Goal: Transaction & Acquisition: Purchase product/service

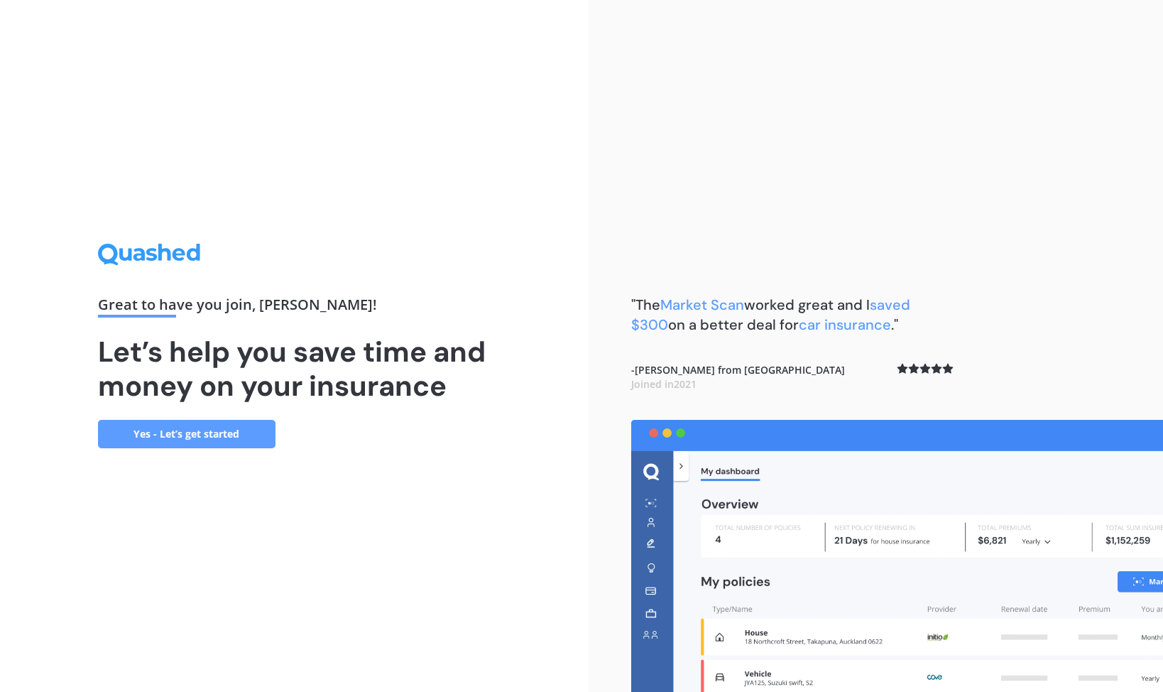
click at [207, 437] on link "Yes - Let’s get started" at bounding box center [187, 434] width 178 height 28
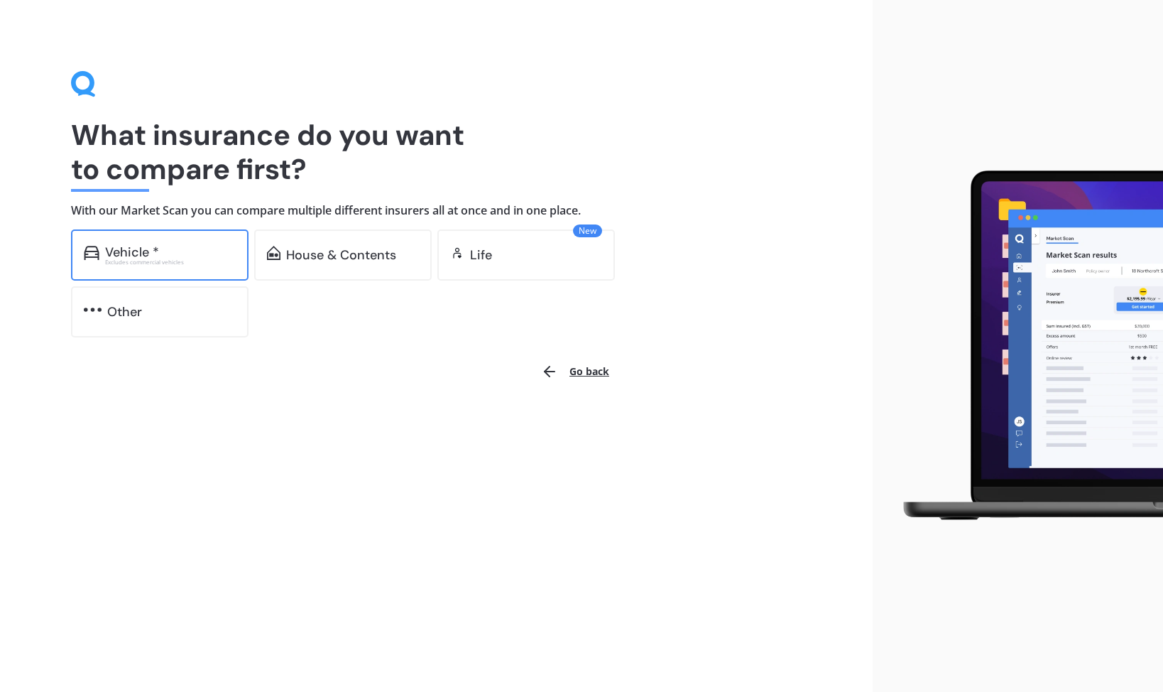
click at [206, 264] on div "Excludes commercial vehicles" at bounding box center [170, 262] width 131 height 6
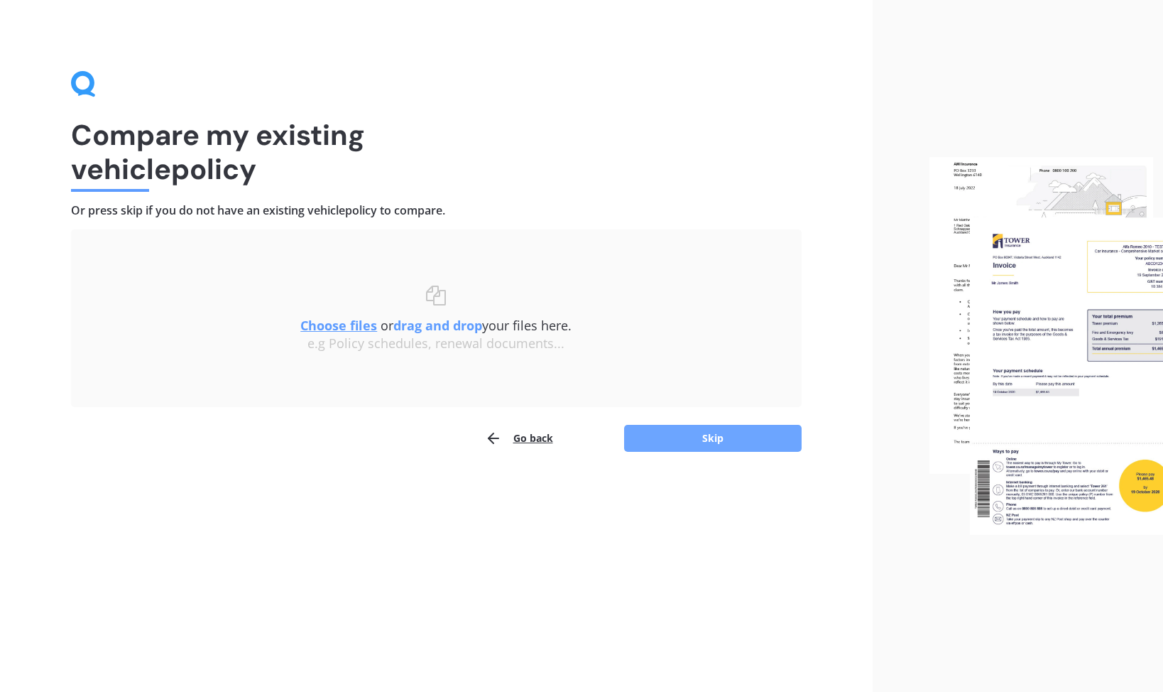
click at [662, 441] on button "Skip" at bounding box center [713, 438] width 178 height 27
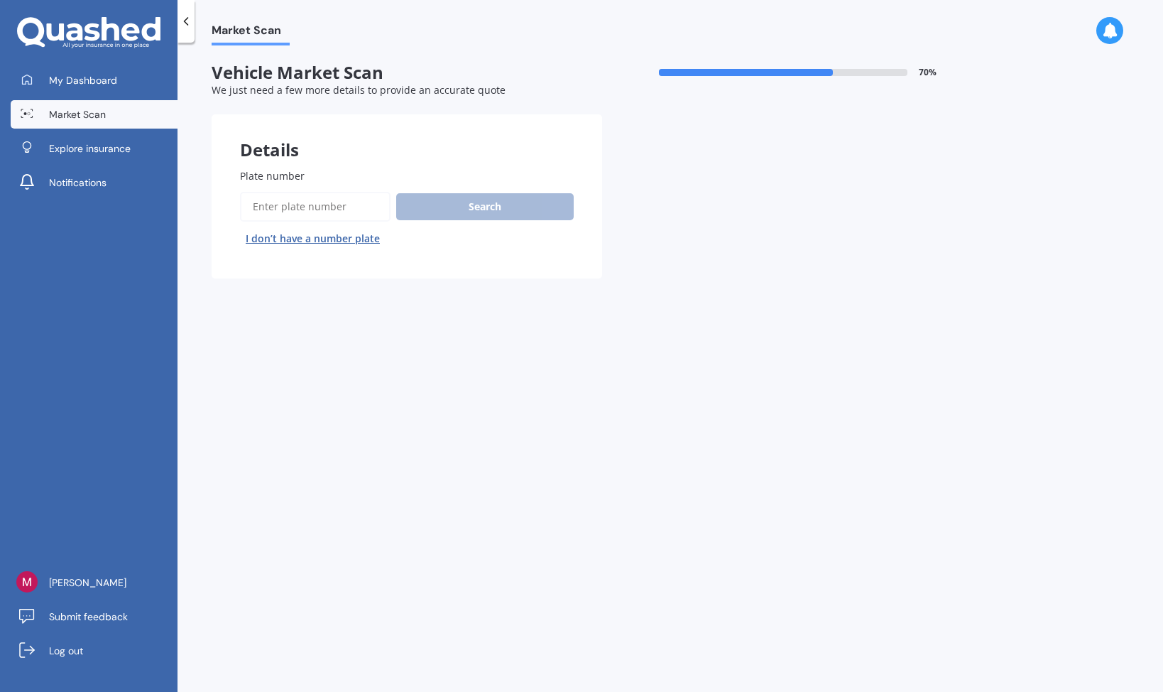
click at [364, 242] on button "I don’t have a number plate" at bounding box center [313, 238] width 146 height 23
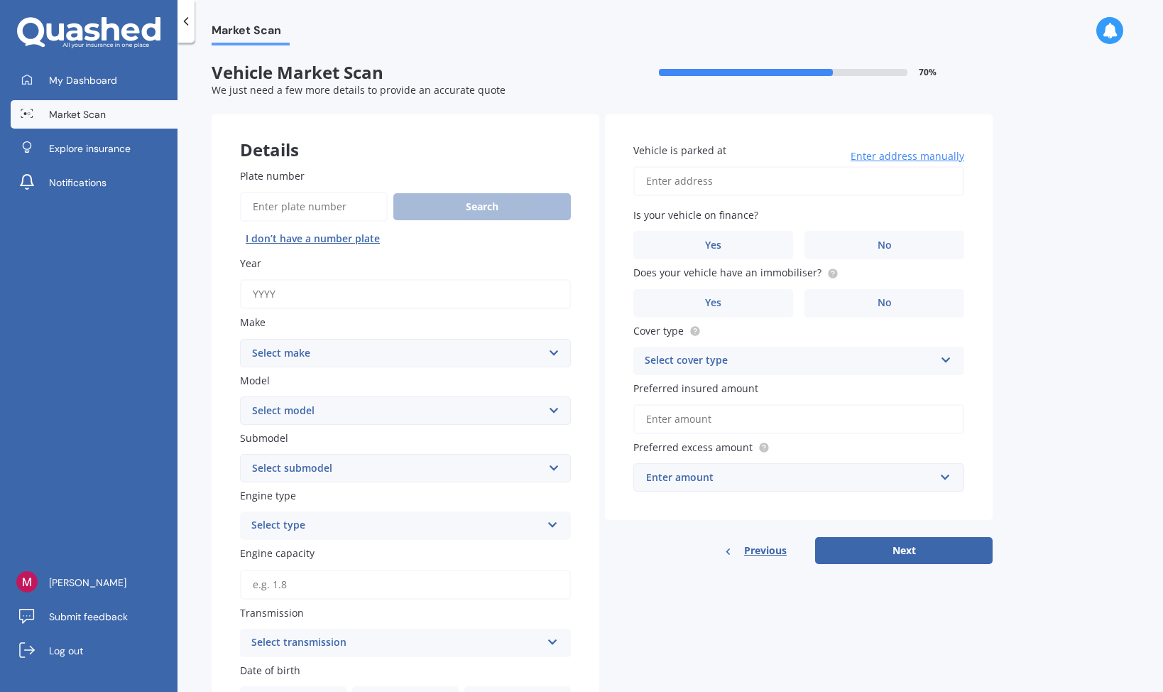
click at [335, 282] on input "Year" at bounding box center [405, 294] width 331 height 30
type input "2018"
click at [323, 354] on select "Select make AC ALFA ROMEO ASTON [PERSON_NAME] AUDI AUSTIN BEDFORD Bentley BMW B…" at bounding box center [405, 353] width 331 height 28
select select "BMW"
click at [295, 401] on select "Select model" at bounding box center [405, 410] width 331 height 28
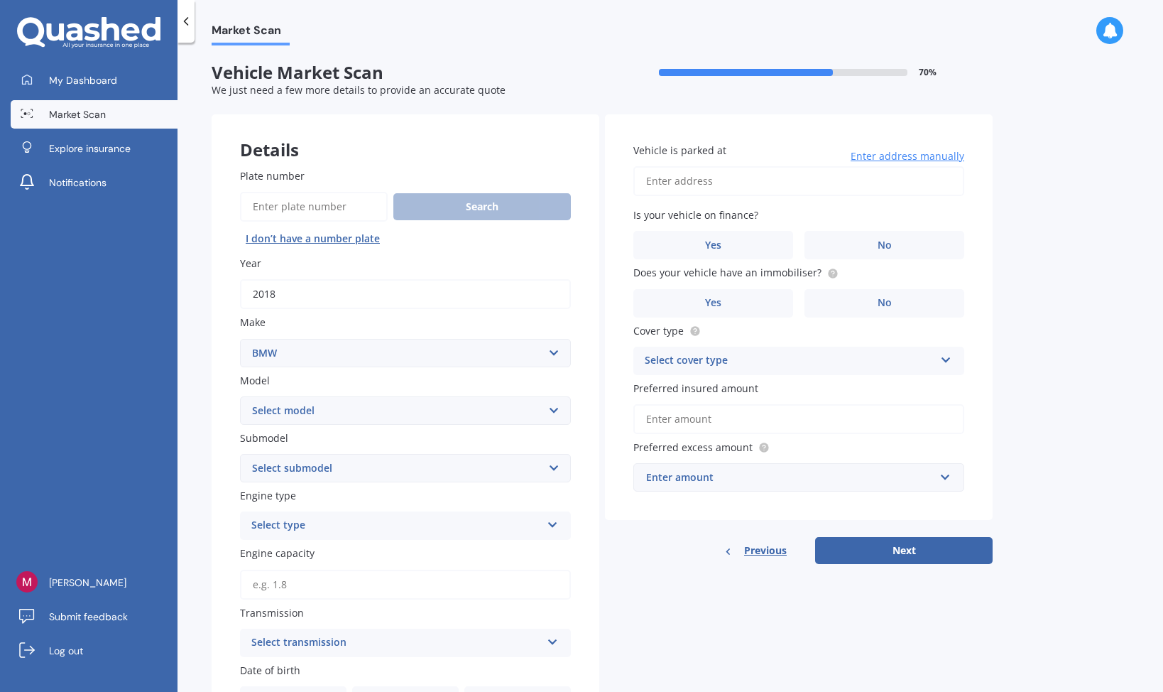
select select "340"
click at [325, 462] on select "Select submodel i" at bounding box center [405, 468] width 331 height 28
select select "I"
click at [314, 540] on div "Select type Petrol Diesel EV Hybrid" at bounding box center [405, 525] width 331 height 28
click at [315, 553] on div "Petrol" at bounding box center [406, 554] width 330 height 26
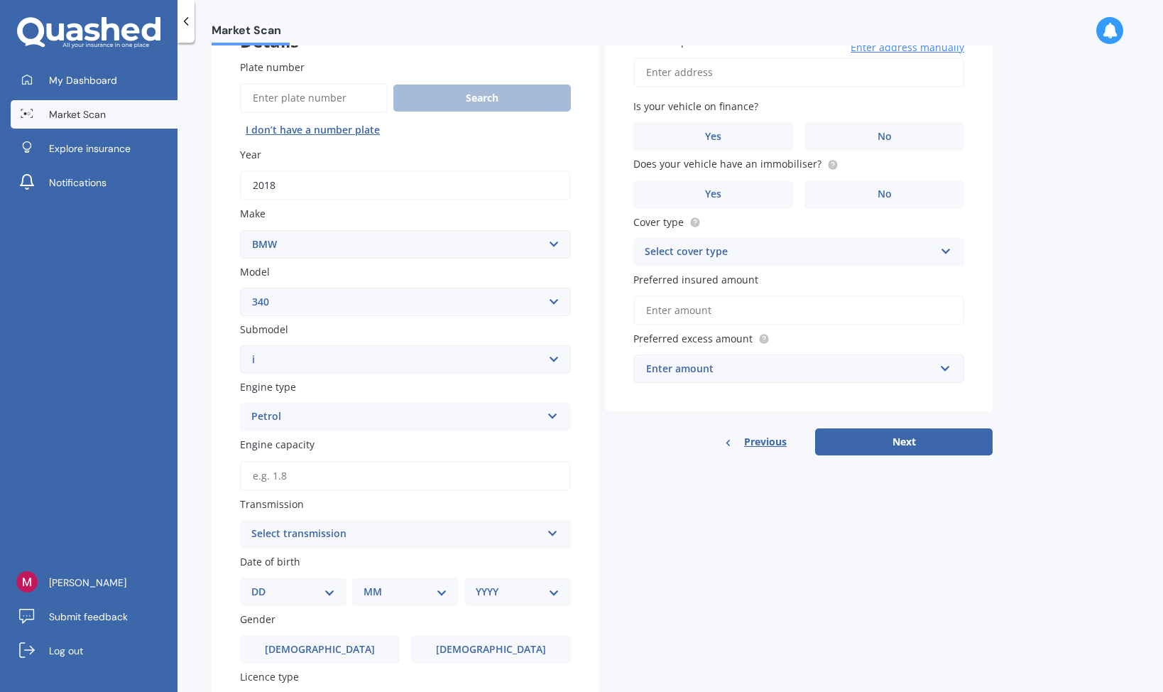
scroll to position [110, 0]
click at [327, 474] on input "Engine capacity" at bounding box center [405, 475] width 331 height 30
type input "3.0"
click at [319, 550] on div "Plate number Search I don’t have a number plate Year 2018 Make Select make AC A…" at bounding box center [406, 447] width 388 height 834
click at [320, 535] on div "Select transmission" at bounding box center [396, 532] width 290 height 17
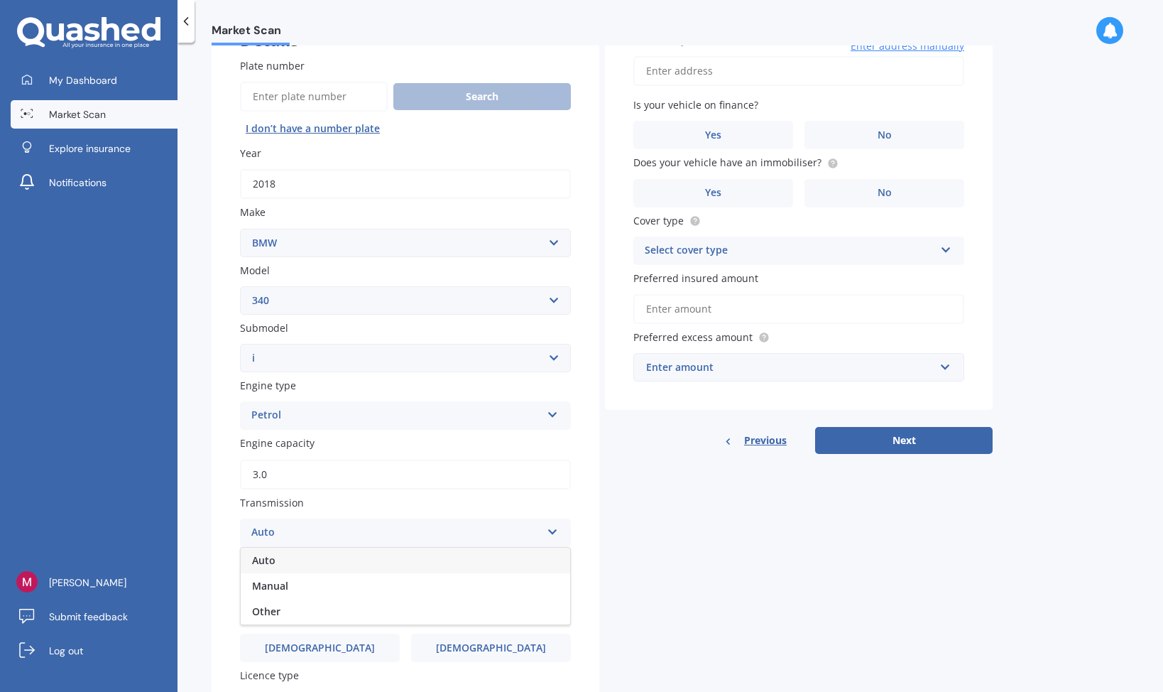
click at [317, 560] on div "Auto" at bounding box center [406, 561] width 330 height 26
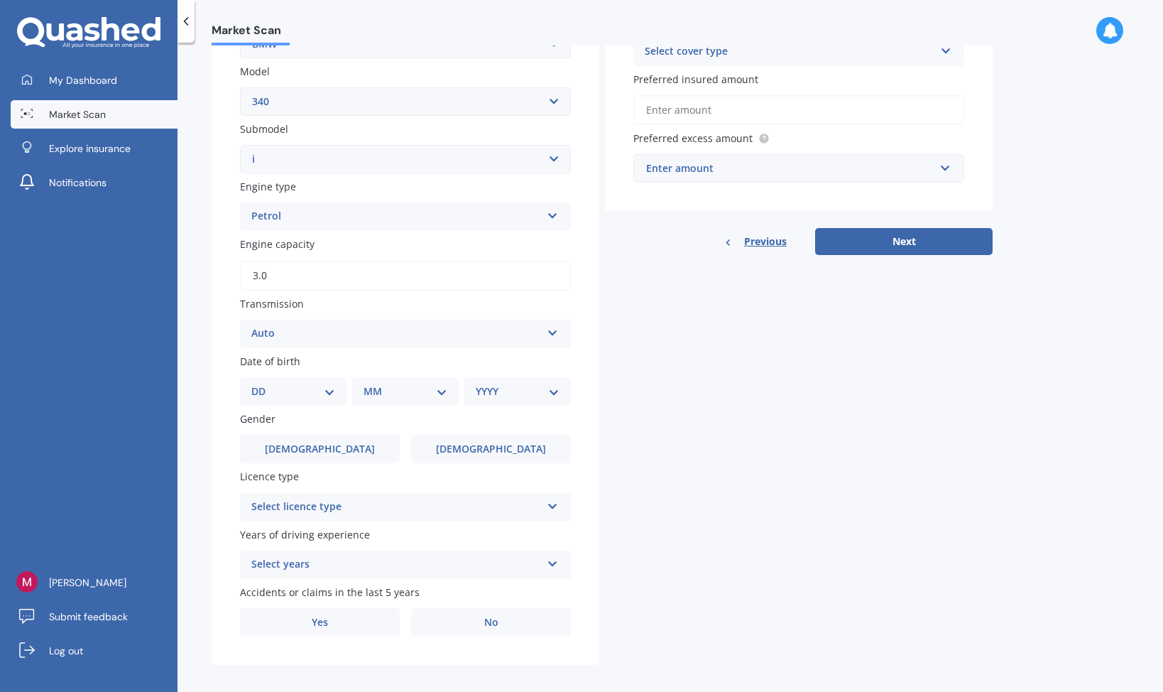
scroll to position [310, 0]
click at [311, 380] on div "DD 01 02 03 04 05 06 07 08 09 10 11 12 13 14 15 16 17 18 19 20 21 22 23 24 25 2…" at bounding box center [293, 390] width 107 height 28
click at [309, 391] on select "DD 01 02 03 04 05 06 07 08 09 10 11 12 13 14 15 16 17 18 19 20 21 22 23 24 25 2…" at bounding box center [293, 391] width 84 height 16
select select "03"
click at [364, 405] on div "MM 01 02 03 04 05 06 07 08 09 10 11 12" at bounding box center [408, 390] width 101 height 28
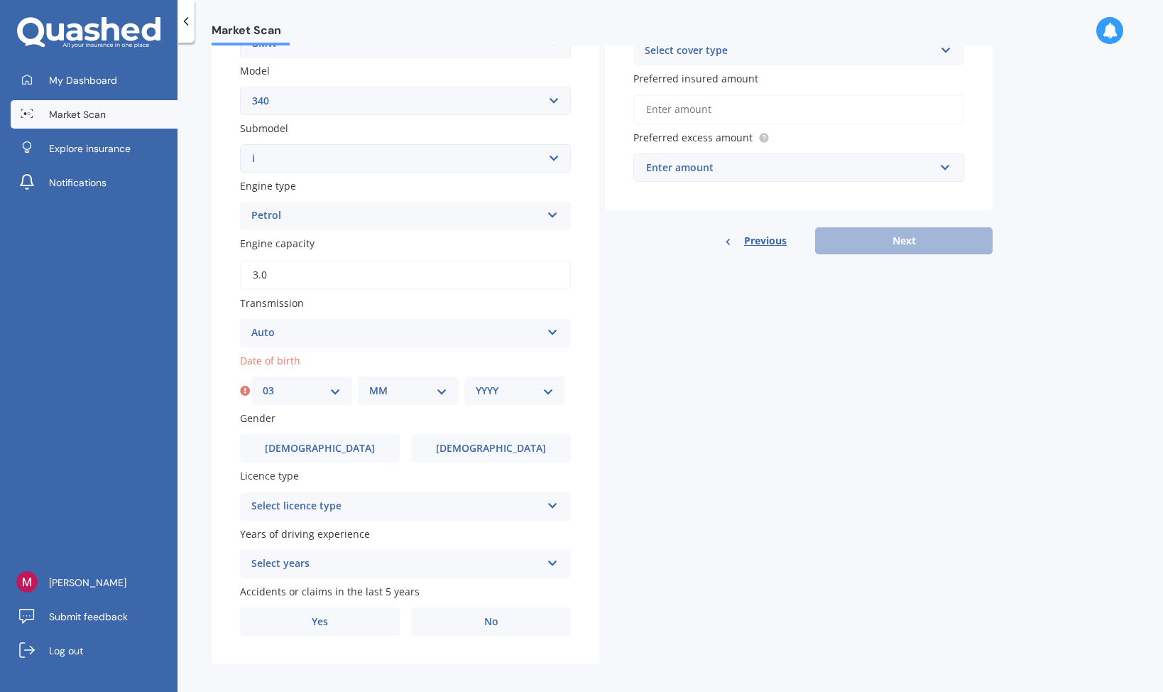
click at [378, 396] on select "MM 01 02 03 04 05 06 07 08 09 10 11 12" at bounding box center [408, 391] width 78 height 16
select select "04"
click at [512, 381] on div "YYYY 2025 2024 2023 2022 2021 2020 2019 2018 2017 2016 2015 2014 2013 2012 2011…" at bounding box center [515, 390] width 101 height 28
click at [512, 389] on select "YYYY 2025 2024 2023 2022 2021 2020 2019 2018 2017 2016 2015 2014 2013 2012 2011…" at bounding box center [515, 391] width 78 height 16
select select "2001"
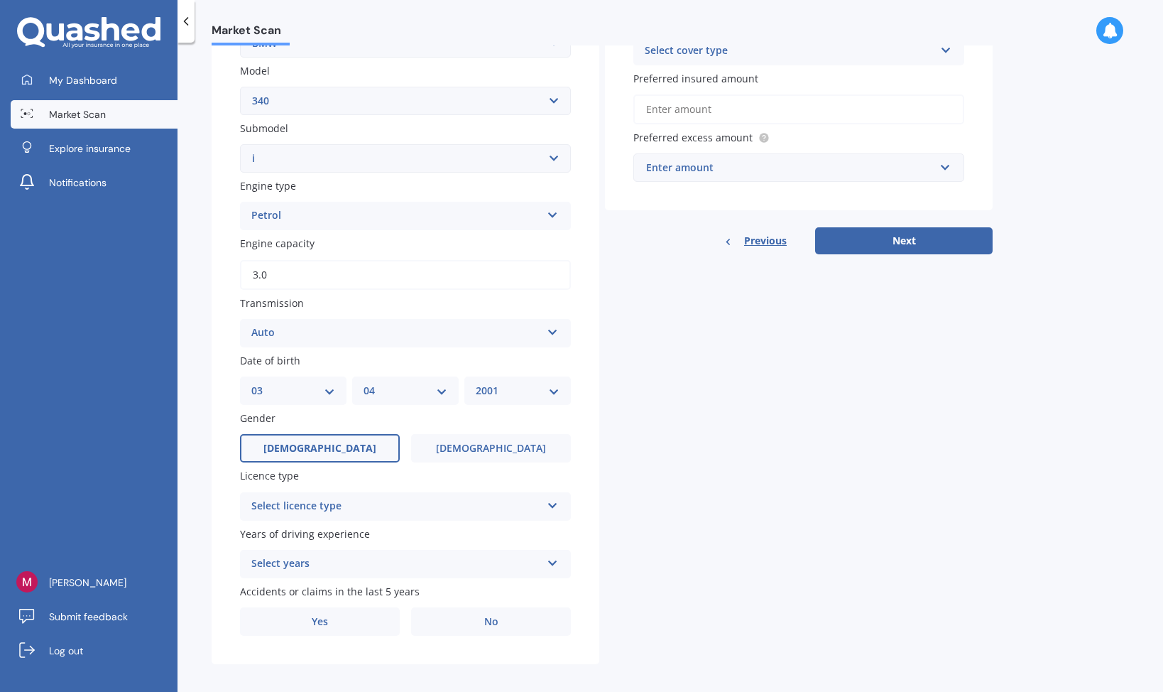
click at [332, 455] on span "[DEMOGRAPHIC_DATA]" at bounding box center [320, 449] width 113 height 12
click at [0, 0] on input "[DEMOGRAPHIC_DATA]" at bounding box center [0, 0] width 0 height 0
click at [327, 506] on div "Select licence type" at bounding box center [396, 506] width 290 height 17
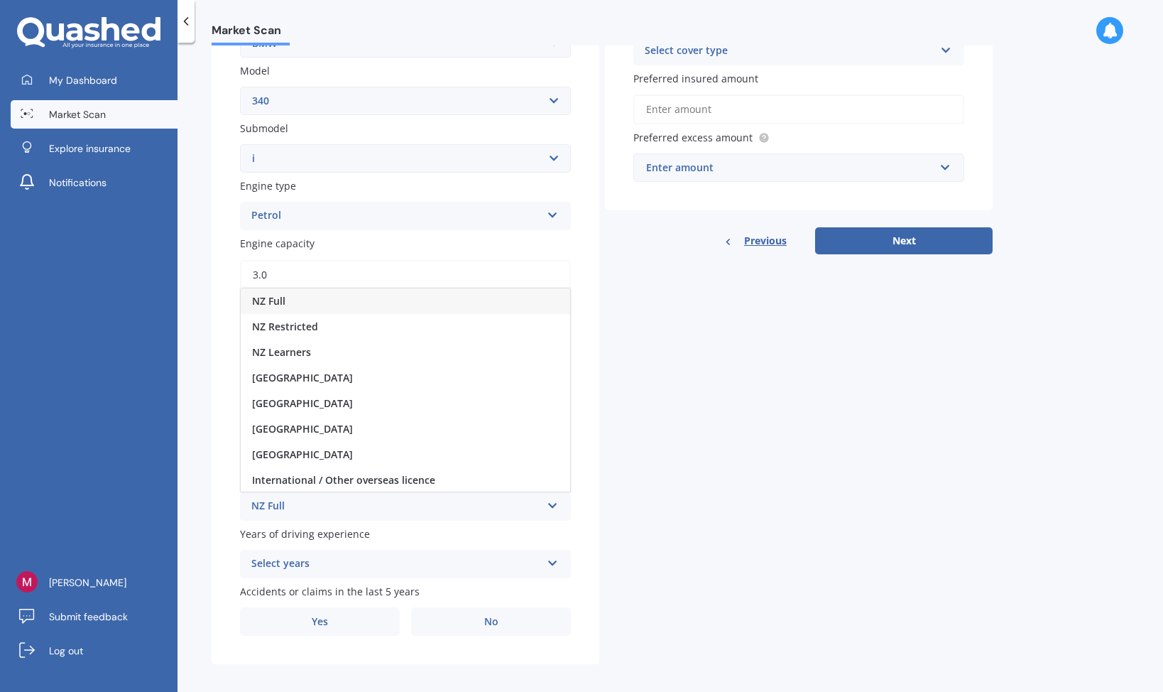
click at [318, 300] on div "NZ Full" at bounding box center [406, 301] width 330 height 26
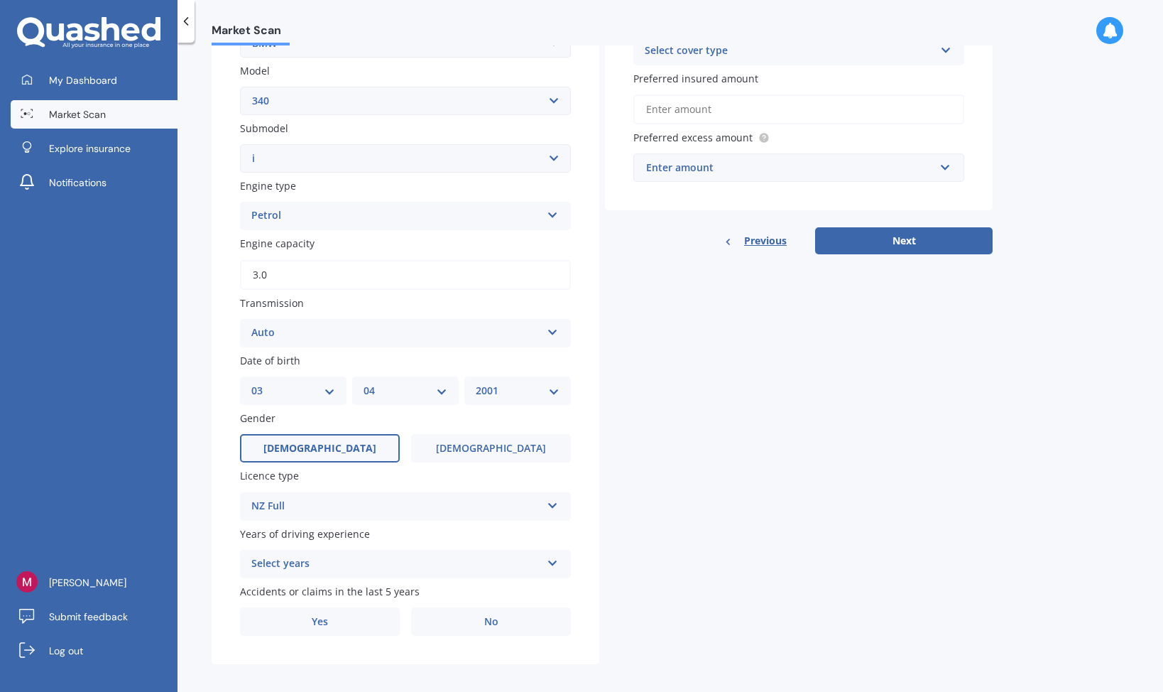
click at [333, 563] on div "Select years" at bounding box center [396, 563] width 290 height 17
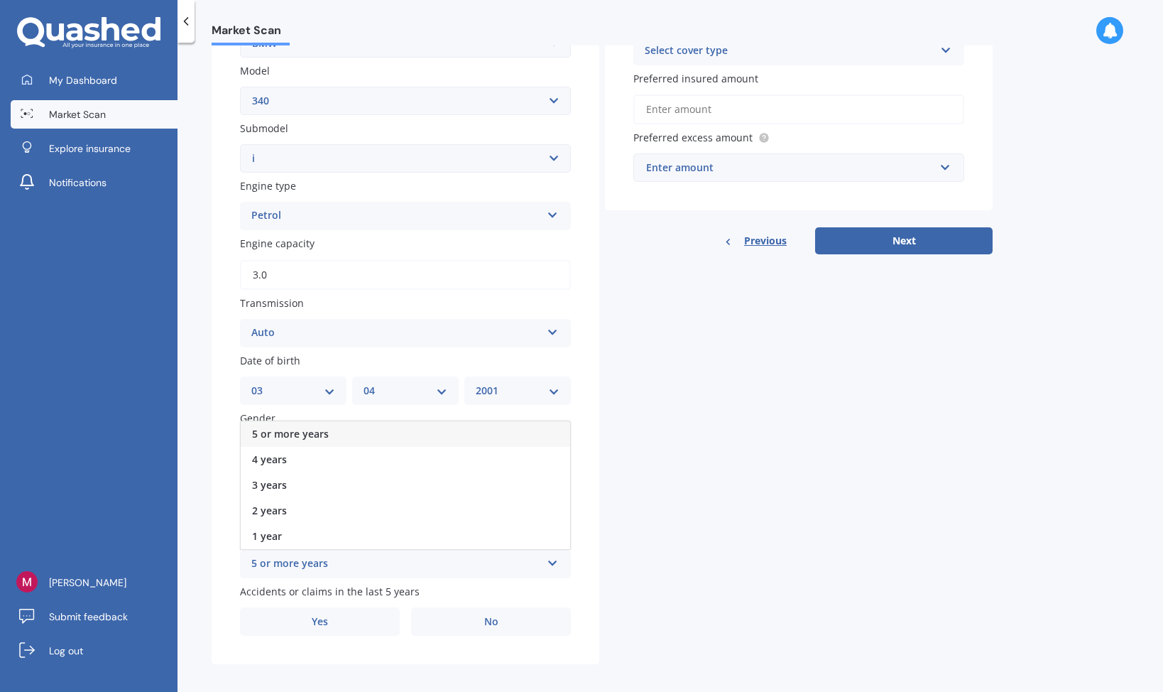
click at [334, 436] on div "5 or more years" at bounding box center [406, 434] width 330 height 26
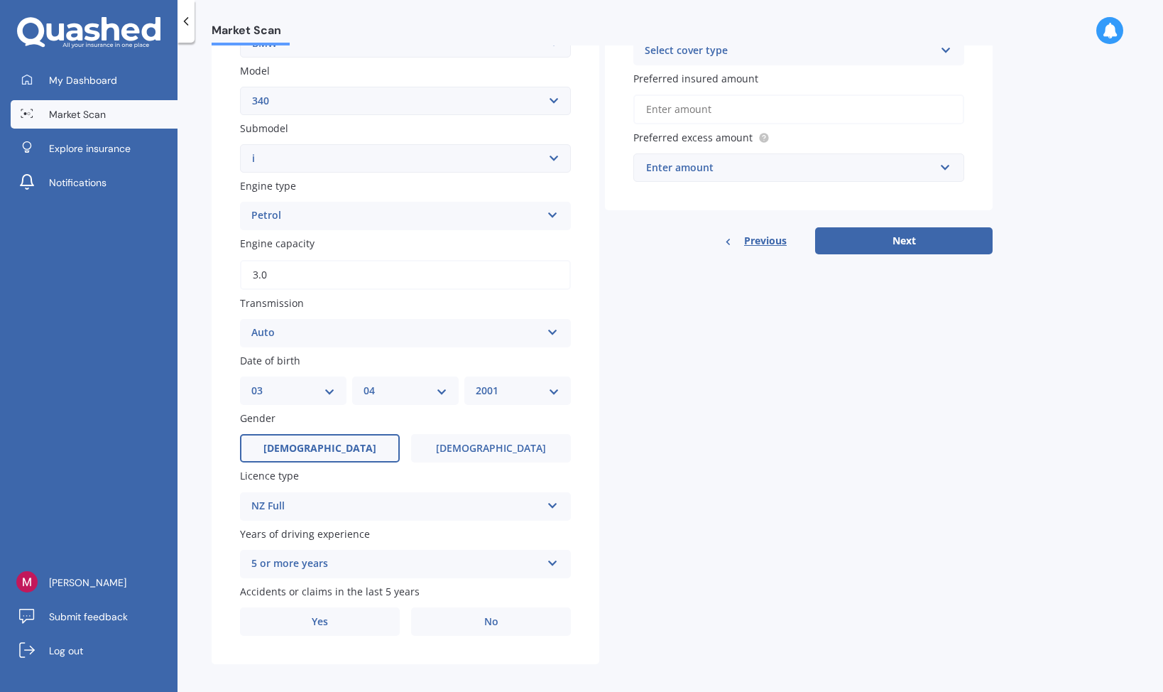
scroll to position [323, 0]
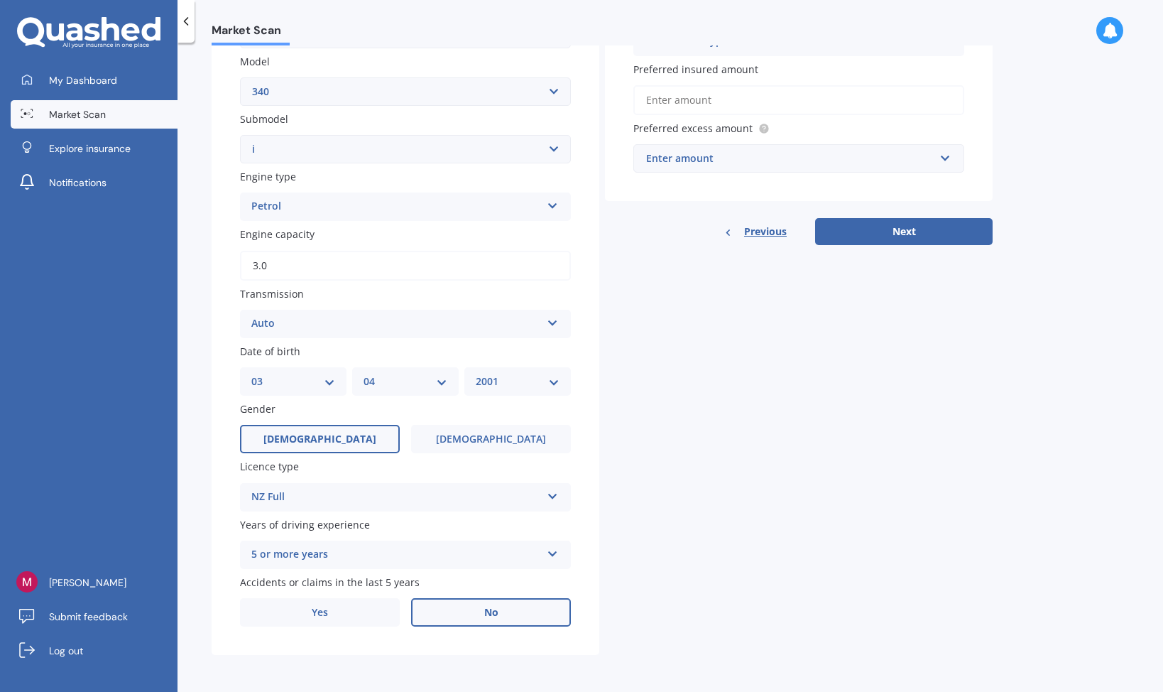
click at [474, 613] on label "No" at bounding box center [491, 612] width 160 height 28
click at [0, 0] on input "No" at bounding box center [0, 0] width 0 height 0
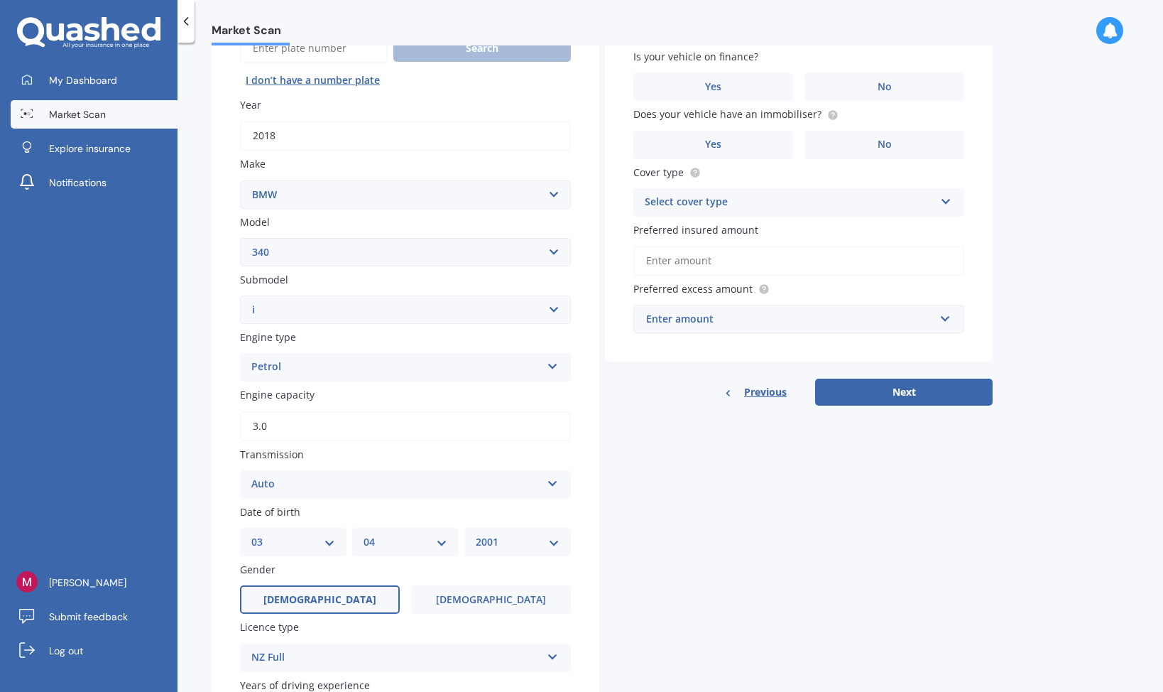
scroll to position [0, 0]
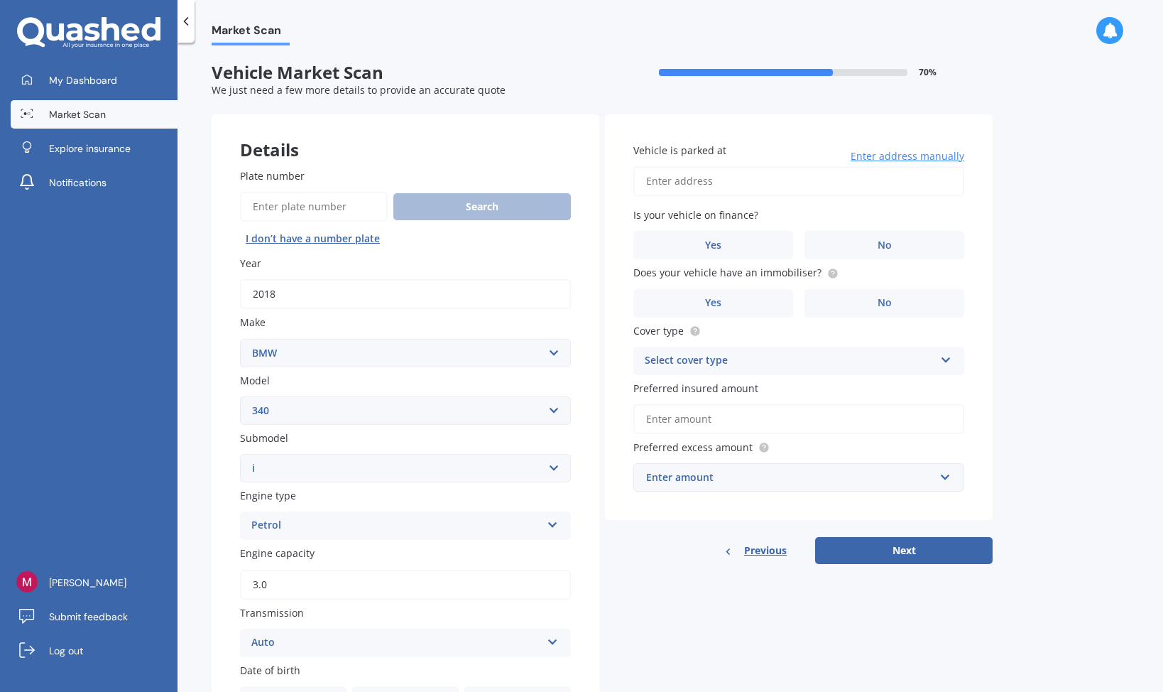
click at [707, 185] on input "Vehicle is parked at" at bounding box center [799, 181] width 331 height 30
type input "[STREET_ADDRESS]"
click at [834, 244] on label "No" at bounding box center [885, 245] width 160 height 28
click at [0, 0] on input "No" at bounding box center [0, 0] width 0 height 0
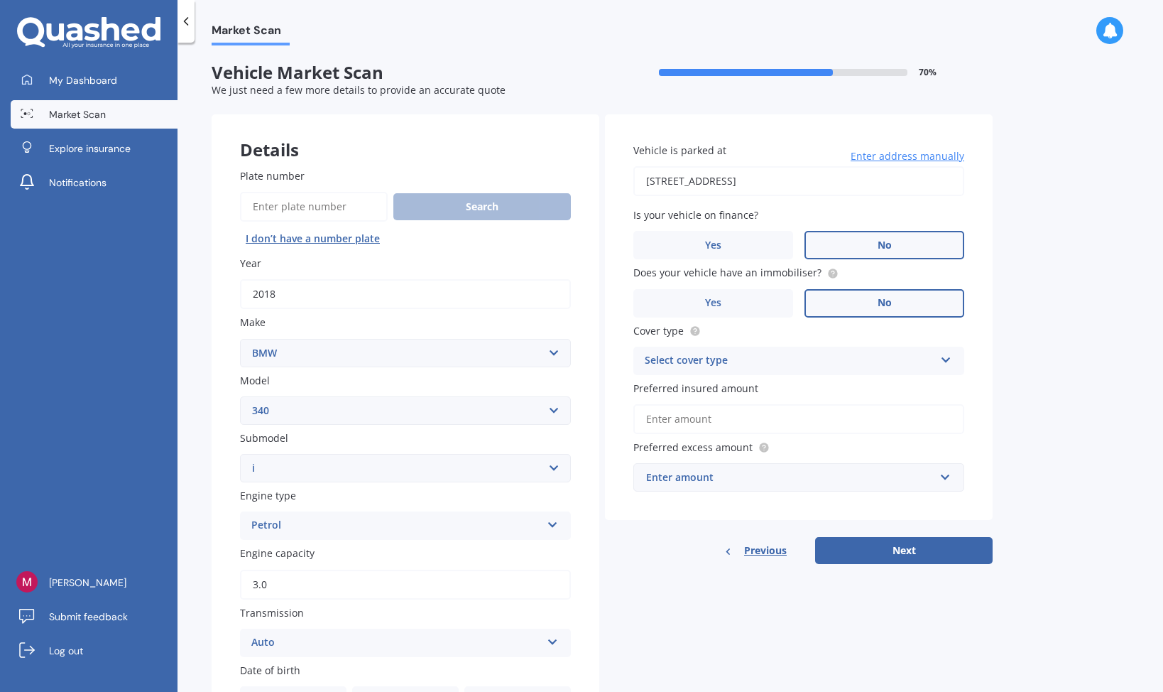
click at [823, 299] on label "No" at bounding box center [885, 303] width 160 height 28
click at [0, 0] on input "No" at bounding box center [0, 0] width 0 height 0
click at [771, 360] on div "Select cover type" at bounding box center [790, 360] width 290 height 17
click at [759, 391] on div "Comprehensive" at bounding box center [799, 389] width 330 height 26
click at [755, 428] on input "Preferred insured amount" at bounding box center [799, 419] width 331 height 30
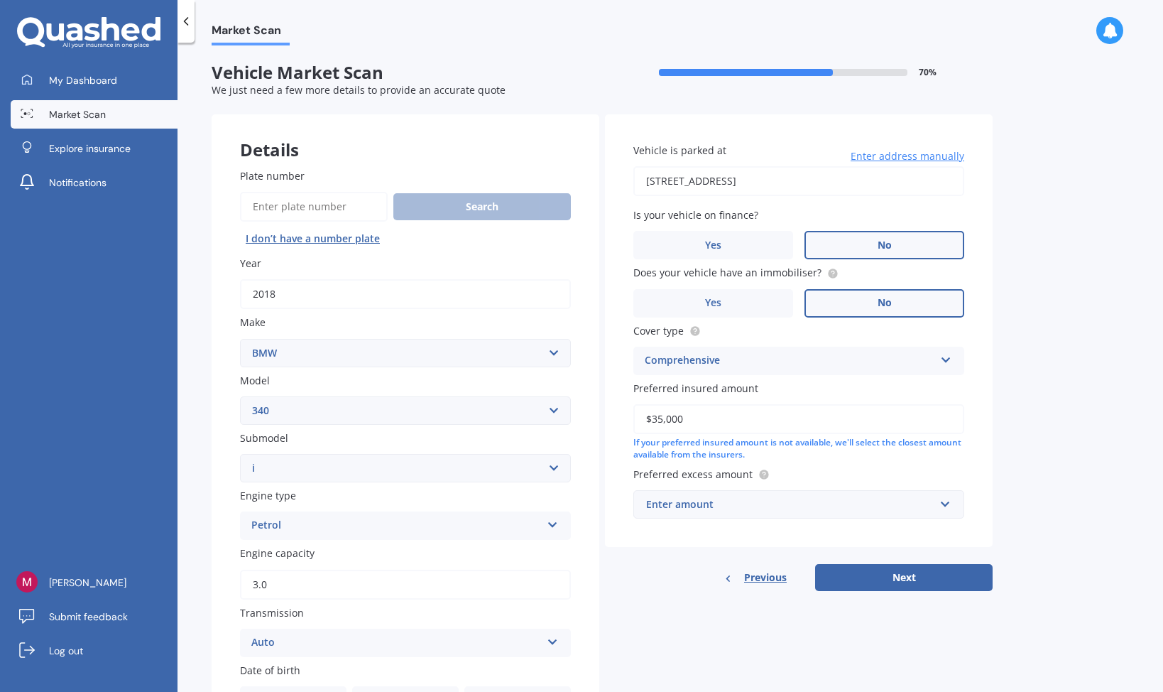
type input "$35,000"
click at [761, 497] on input "text" at bounding box center [794, 504] width 318 height 27
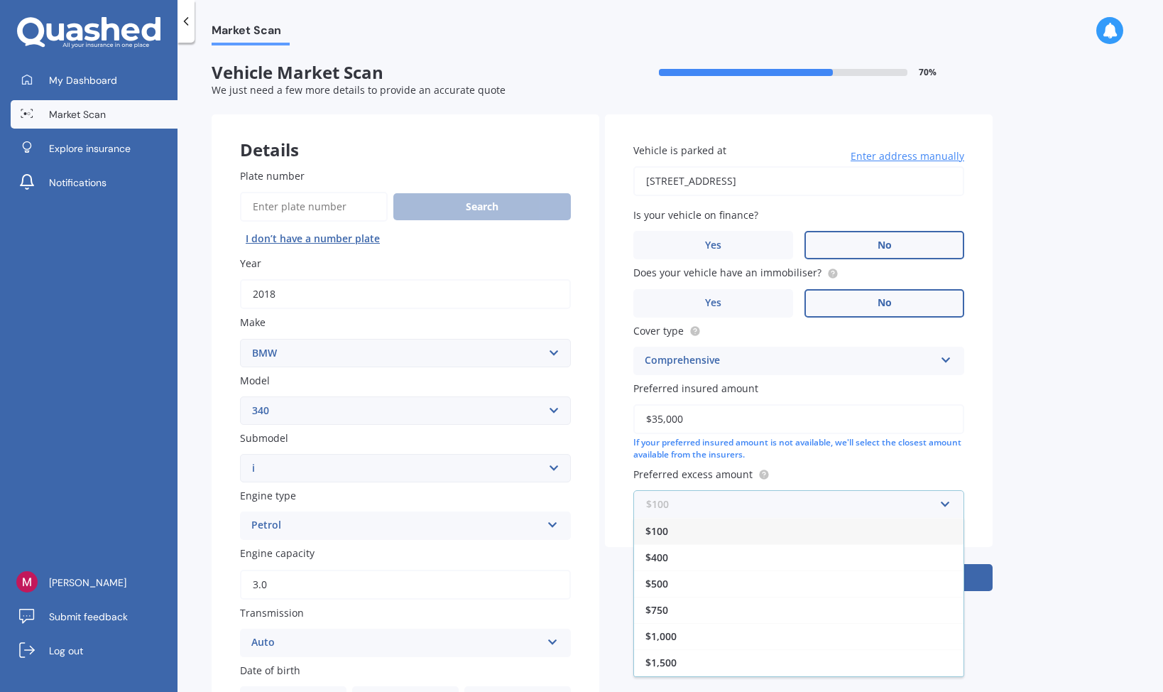
scroll to position [25, 0]
click at [739, 663] on div "$2,000" at bounding box center [799, 664] width 330 height 26
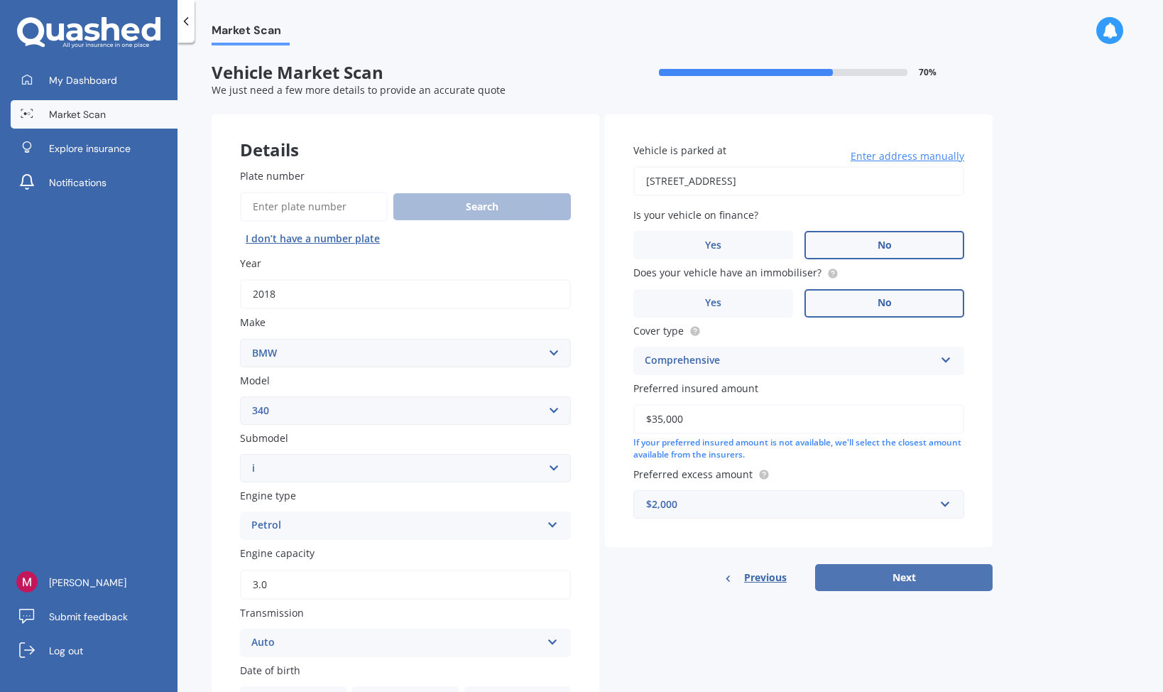
click at [863, 589] on button "Next" at bounding box center [904, 577] width 178 height 27
select select "03"
select select "04"
select select "2001"
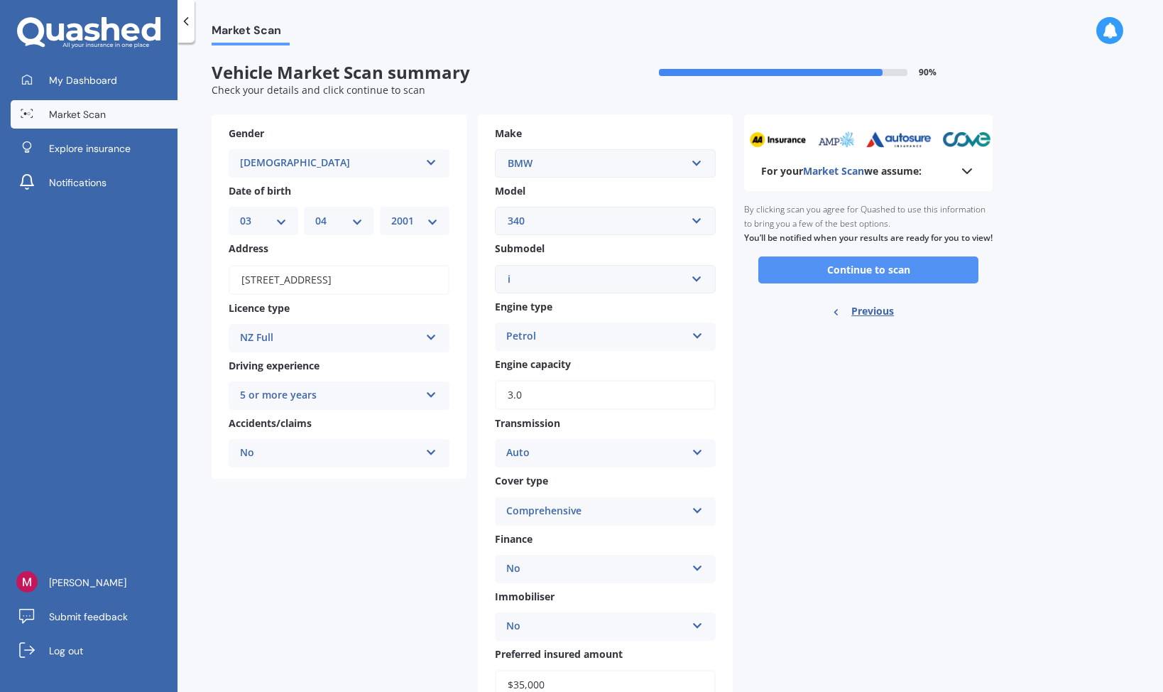
click at [866, 273] on button "Continue to scan" at bounding box center [869, 269] width 220 height 27
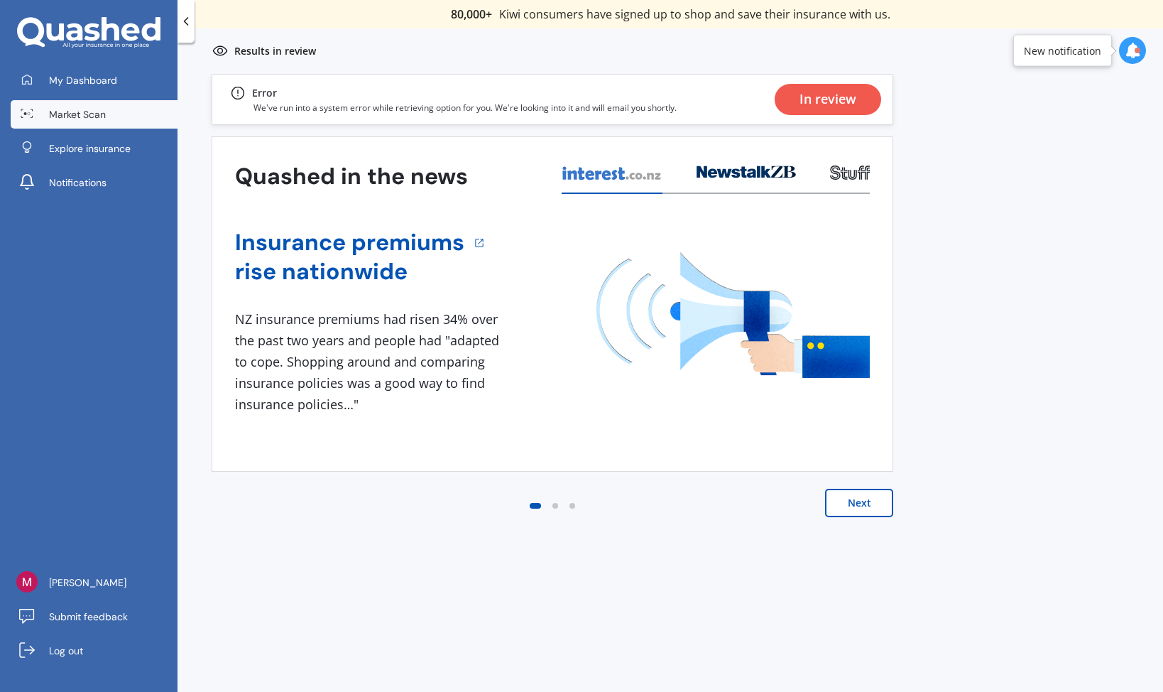
click at [908, 478] on div "Previous 80,000+ Kiwi consumers have signed up to shop and save their insurance…" at bounding box center [671, 420] width 986 height 692
click at [903, 509] on div "Previous 80,000+ Kiwi consumers have signed up to shop and save their insurance…" at bounding box center [671, 420] width 986 height 692
click at [875, 486] on div "Quashed in the news Insurance premiums rise nationwide 1 NZ insurance premiums …" at bounding box center [553, 340] width 682 height 409
click at [854, 505] on button "Next" at bounding box center [859, 503] width 68 height 28
click at [833, 104] on div "In review" at bounding box center [828, 99] width 57 height 31
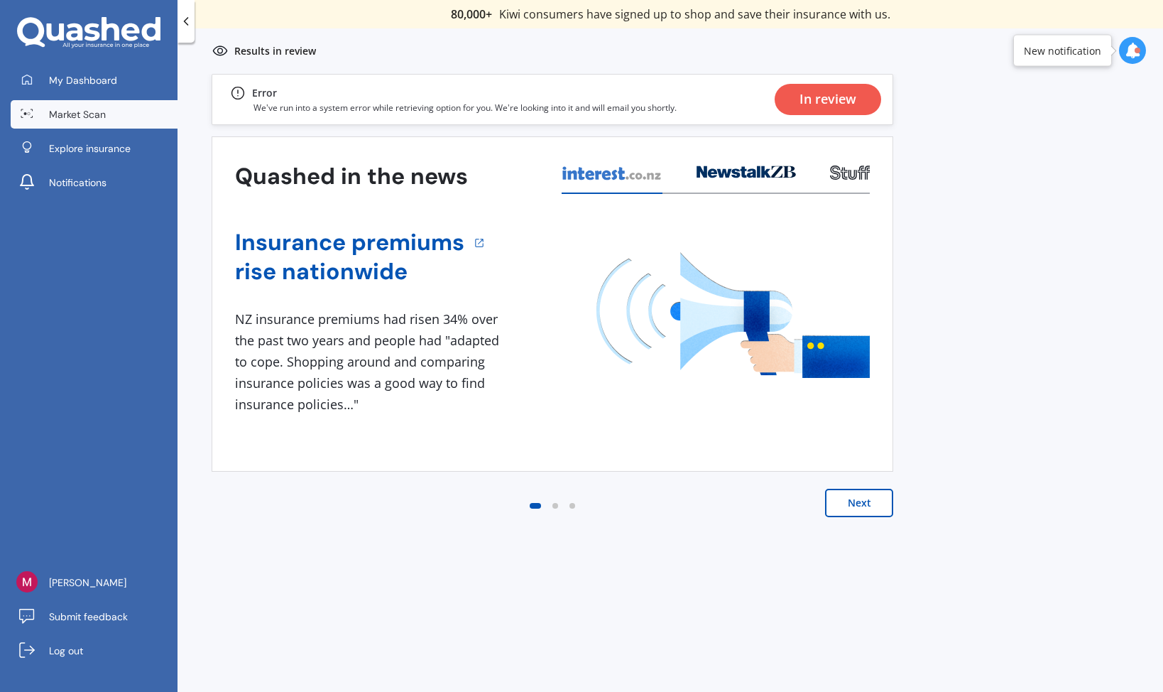
click at [108, 117] on link "Market Scan" at bounding box center [94, 114] width 167 height 28
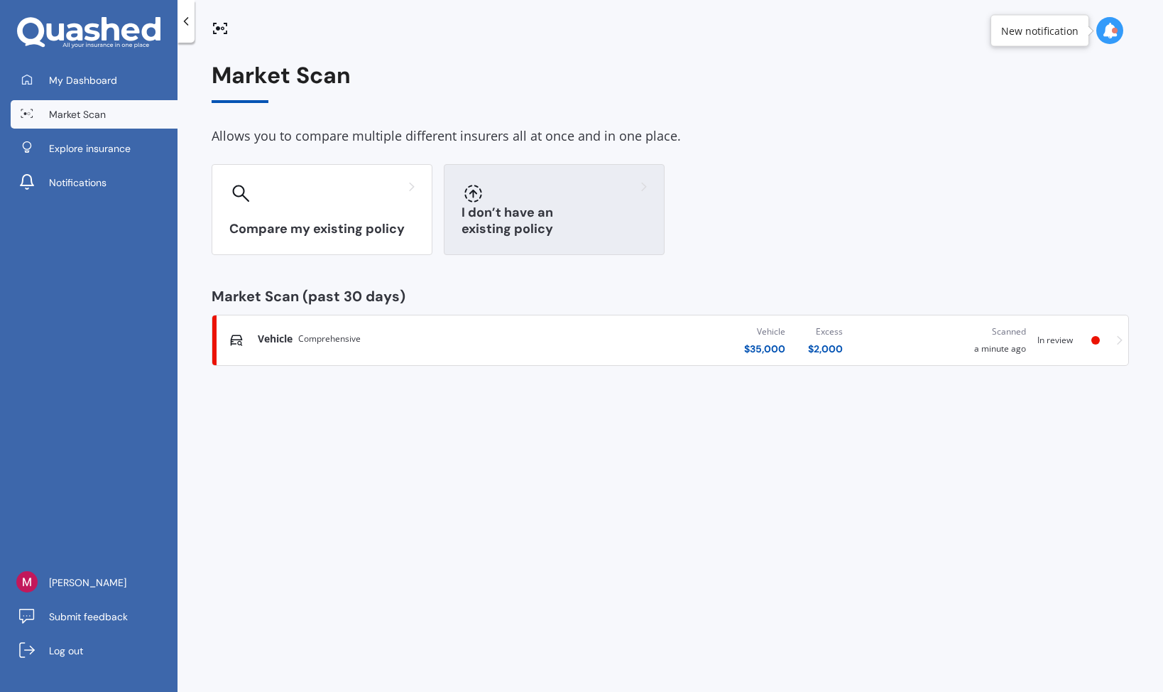
click at [499, 205] on div "I don’t have an existing policy" at bounding box center [554, 209] width 221 height 91
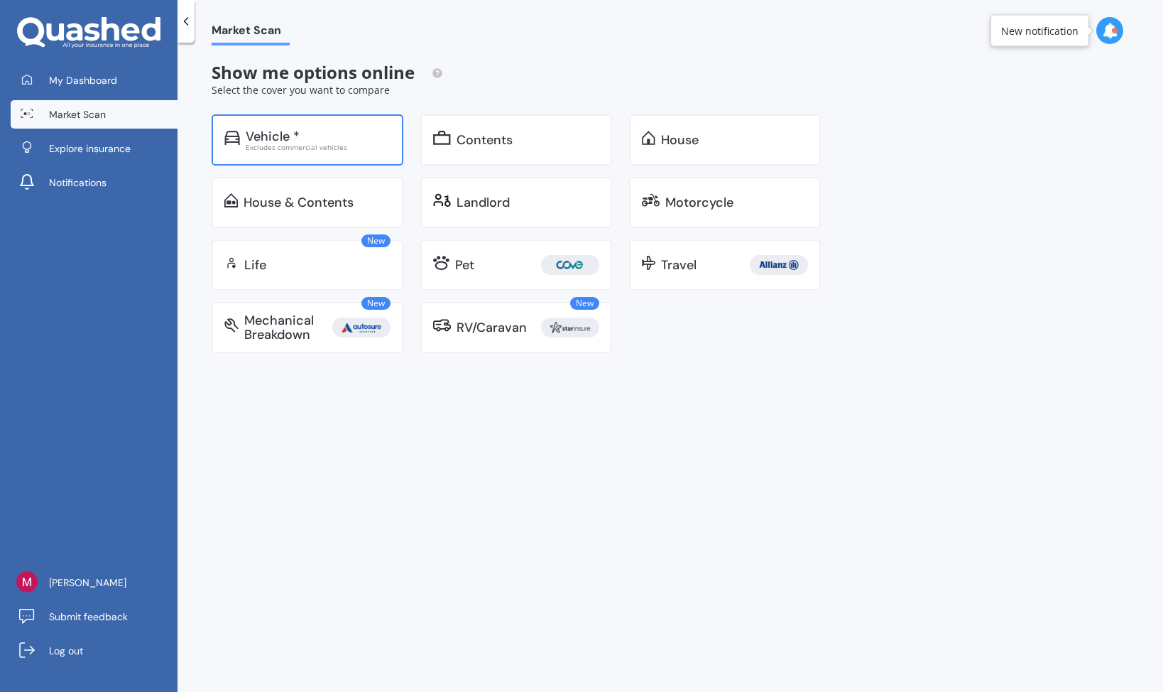
click at [349, 143] on div "Excludes commercial vehicles" at bounding box center [318, 146] width 145 height 7
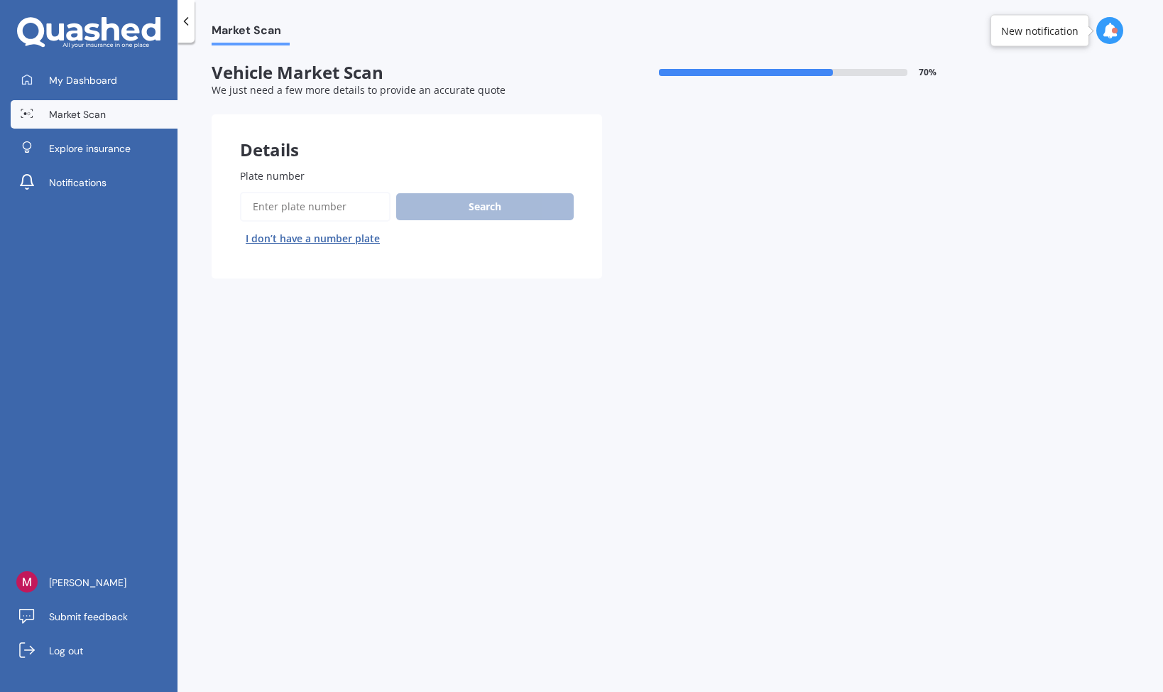
click at [331, 241] on button "I don’t have a number plate" at bounding box center [313, 238] width 146 height 23
select select "03"
select select "04"
select select "2001"
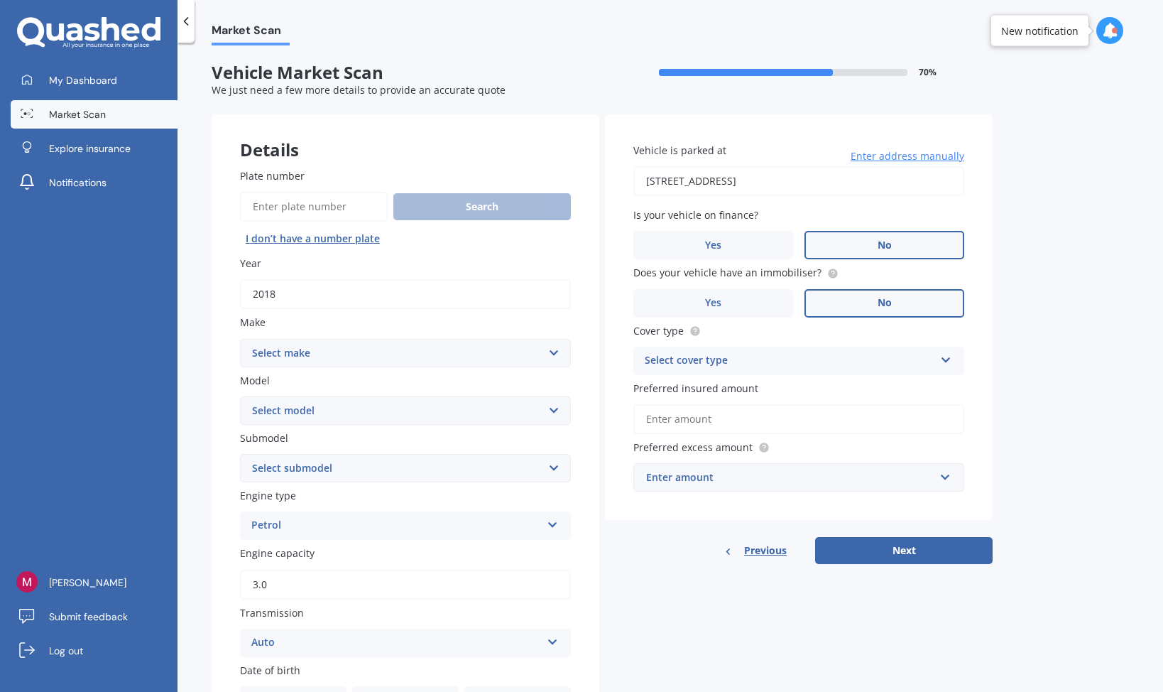
click at [310, 285] on input "2018" at bounding box center [405, 294] width 331 height 30
type input "1"
type input "2014"
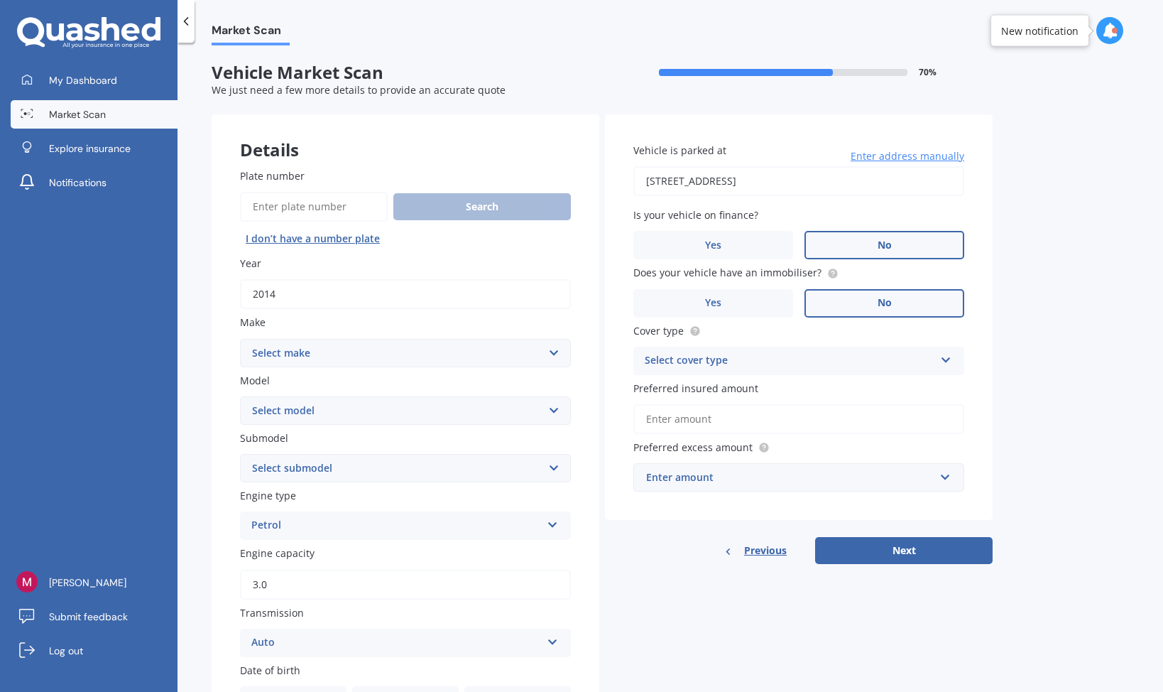
click at [298, 352] on select "Select make AC ALFA ROMEO ASTON [PERSON_NAME] AUDI AUSTIN BEDFORD Bentley BMW B…" at bounding box center [405, 353] width 331 height 28
select select "BMW"
click at [305, 405] on select "Select model" at bounding box center [405, 410] width 331 height 28
select select "435"
click at [268, 403] on select "Select model 116 116I 118 118D 120 130 218D 220I 225 250 316 318 320 320 i 323 …" at bounding box center [405, 410] width 331 height 28
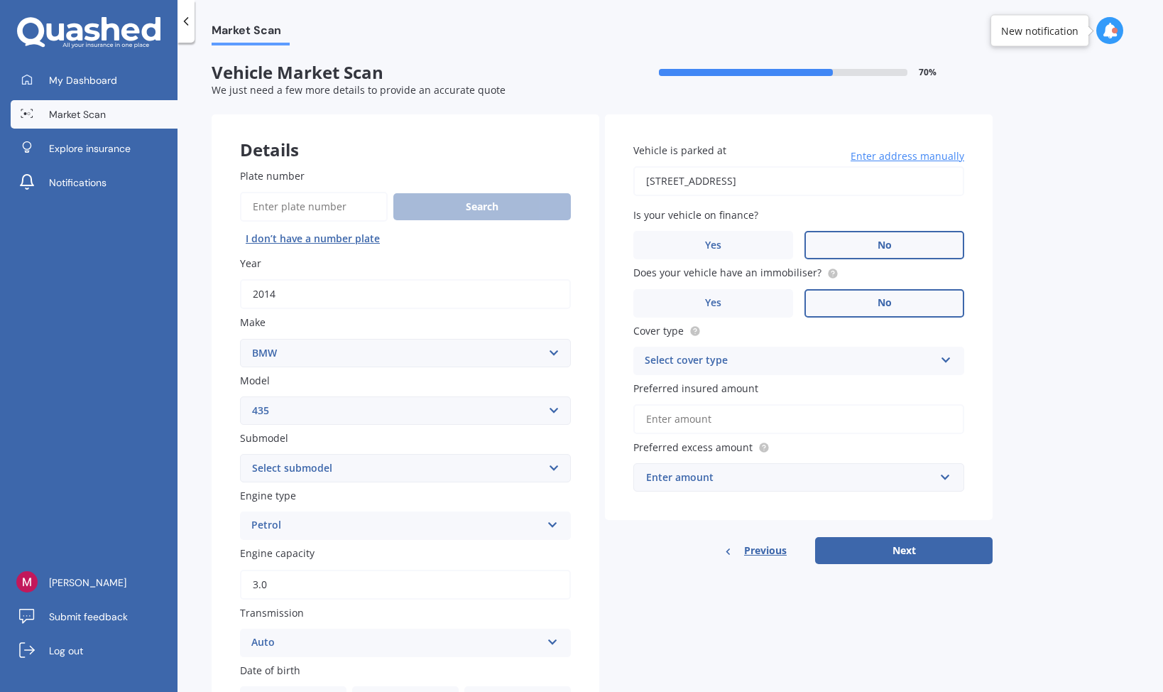
click at [265, 472] on select "Select submodel i" at bounding box center [405, 468] width 331 height 28
select select "I"
click at [796, 349] on div "Select cover type Comprehensive Third Party, Fire & Theft Third Party" at bounding box center [799, 361] width 331 height 28
click at [756, 382] on div "Comprehensive" at bounding box center [799, 389] width 330 height 26
click at [728, 414] on input "Preferred insured amount" at bounding box center [799, 419] width 331 height 30
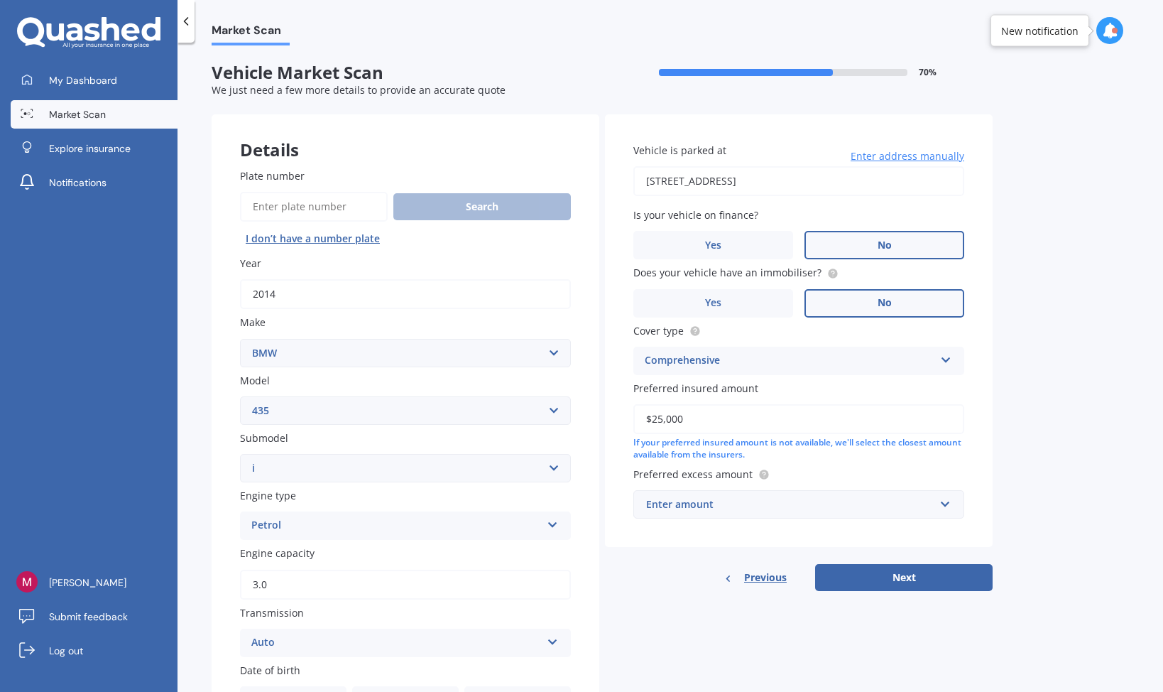
type input "$25,000"
click at [737, 502] on div "Enter amount" at bounding box center [790, 504] width 288 height 16
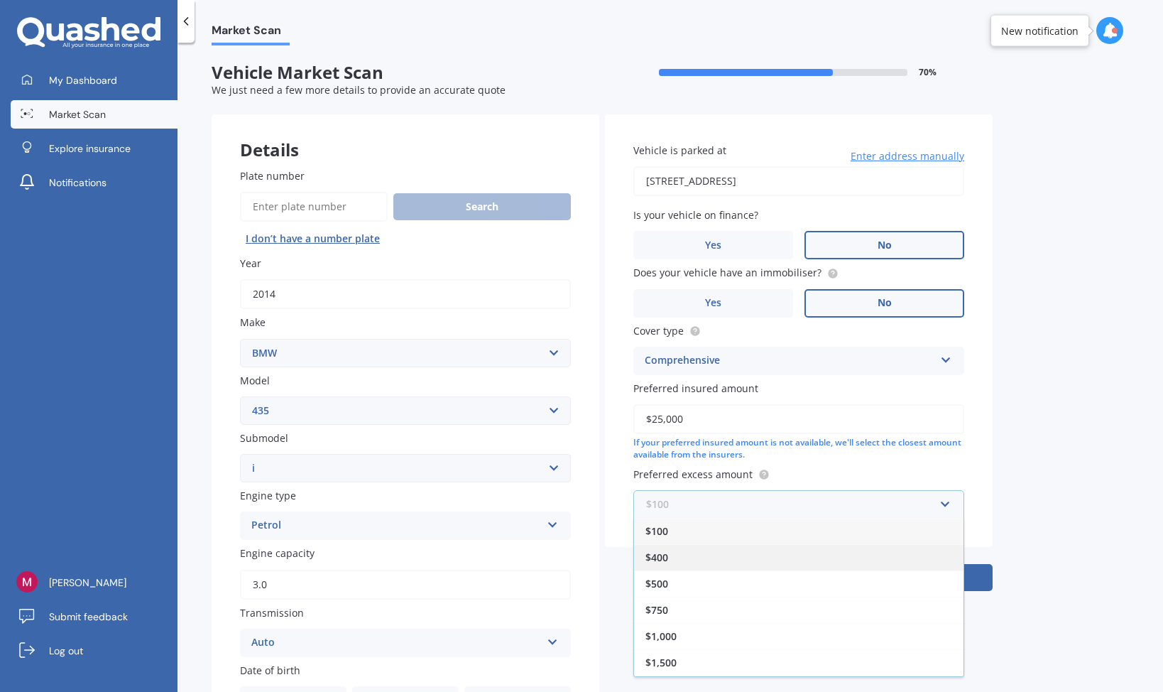
scroll to position [25, 0]
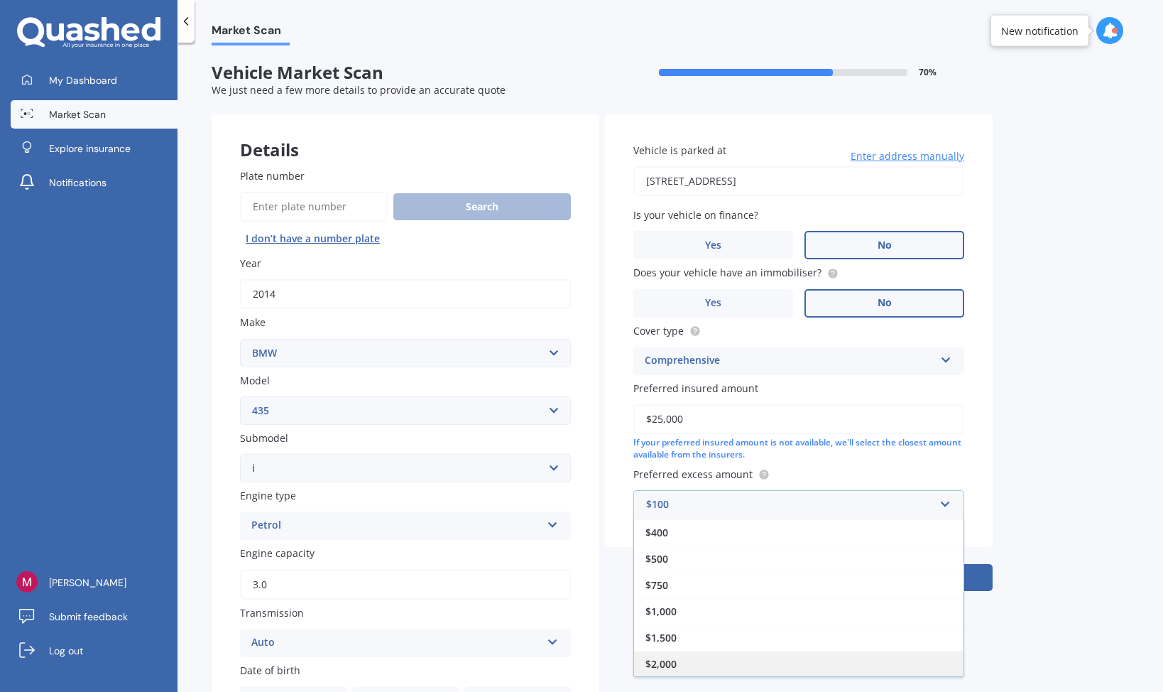
click at [676, 669] on span "$2,000" at bounding box center [661, 663] width 31 height 13
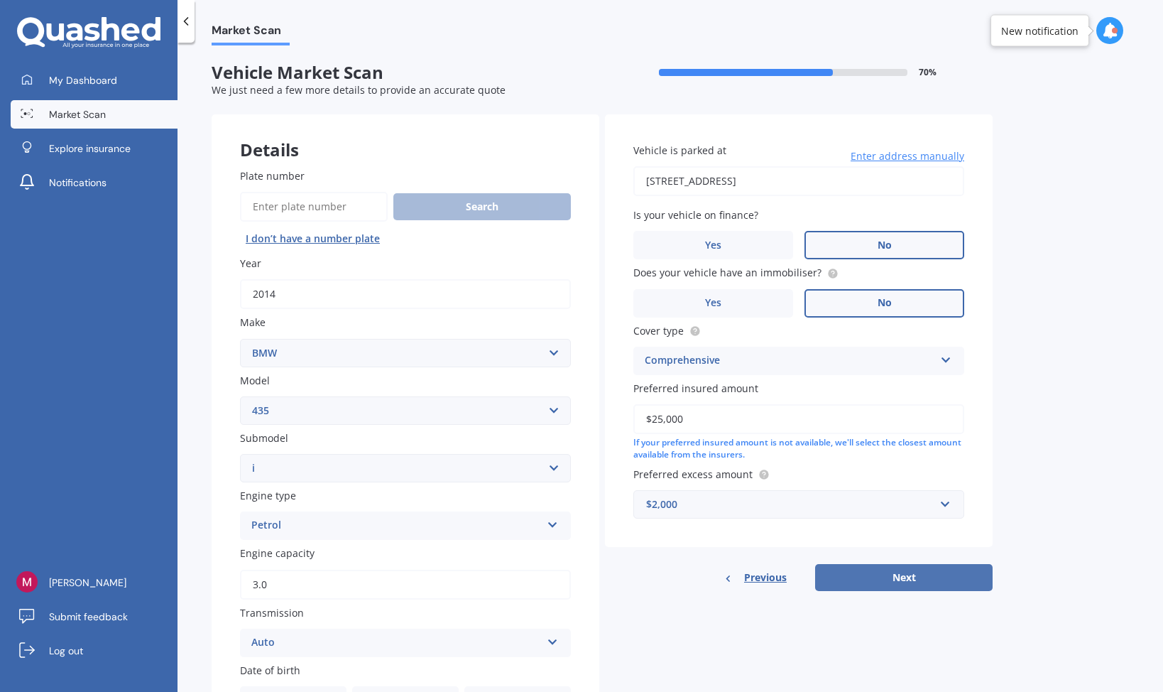
click at [894, 580] on button "Next" at bounding box center [904, 577] width 178 height 27
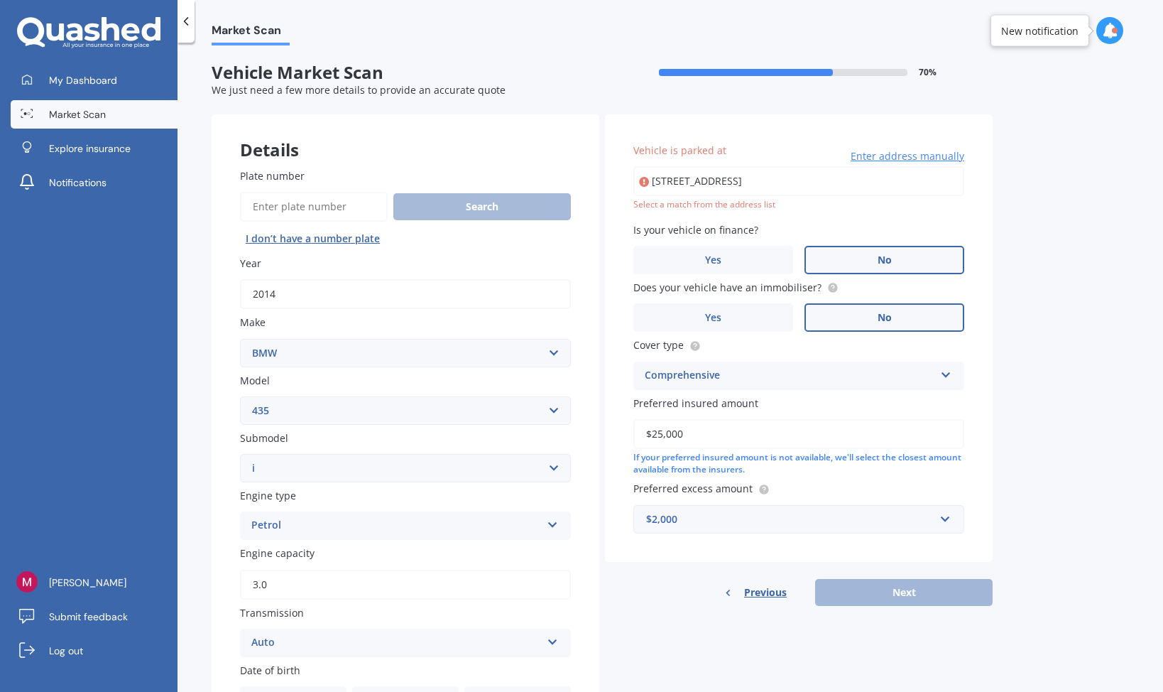
type input "[STREET_ADDRESS]"
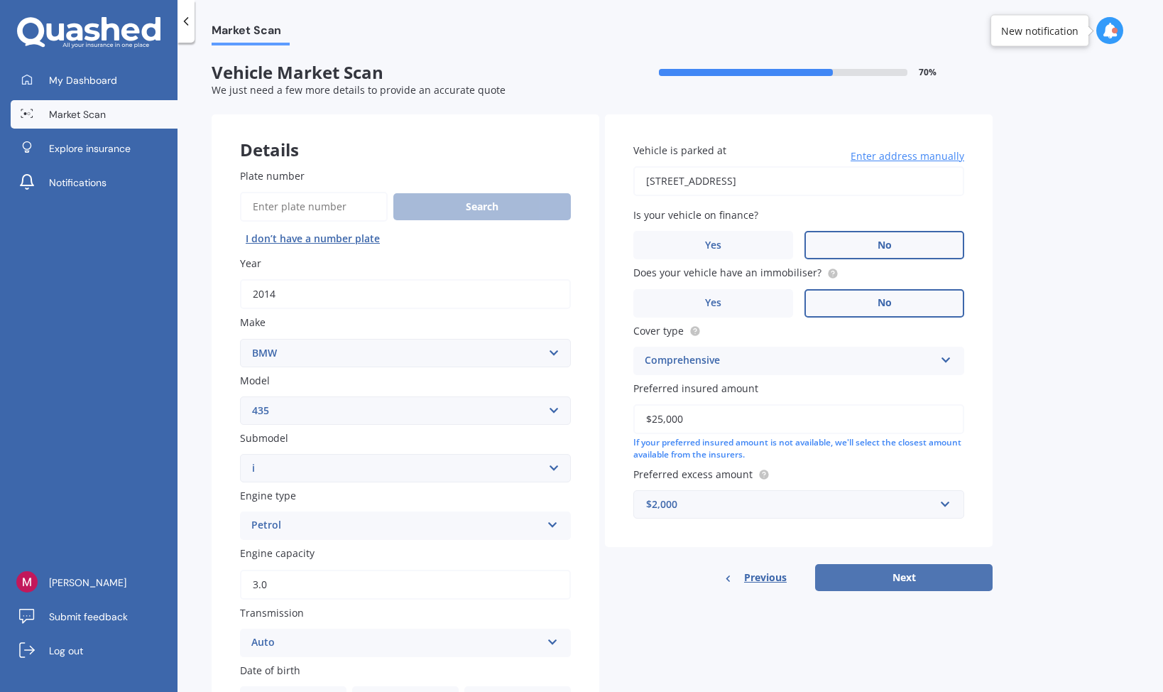
click at [888, 580] on button "Next" at bounding box center [904, 577] width 178 height 27
select select "03"
select select "04"
select select "2001"
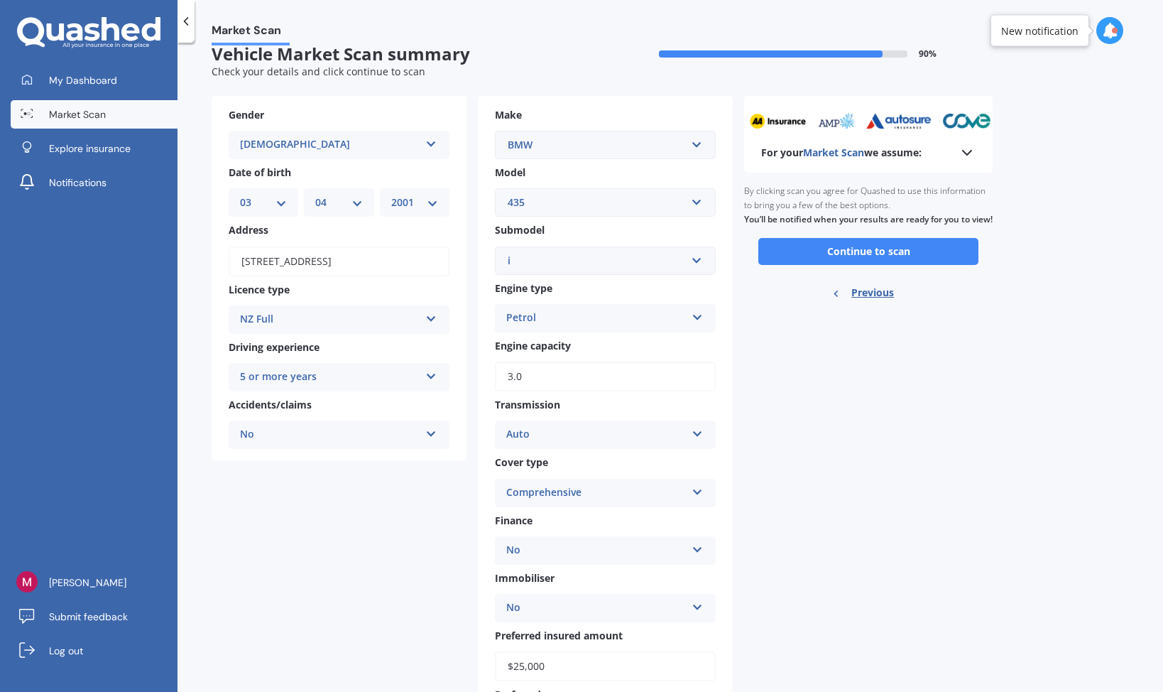
scroll to position [0, 0]
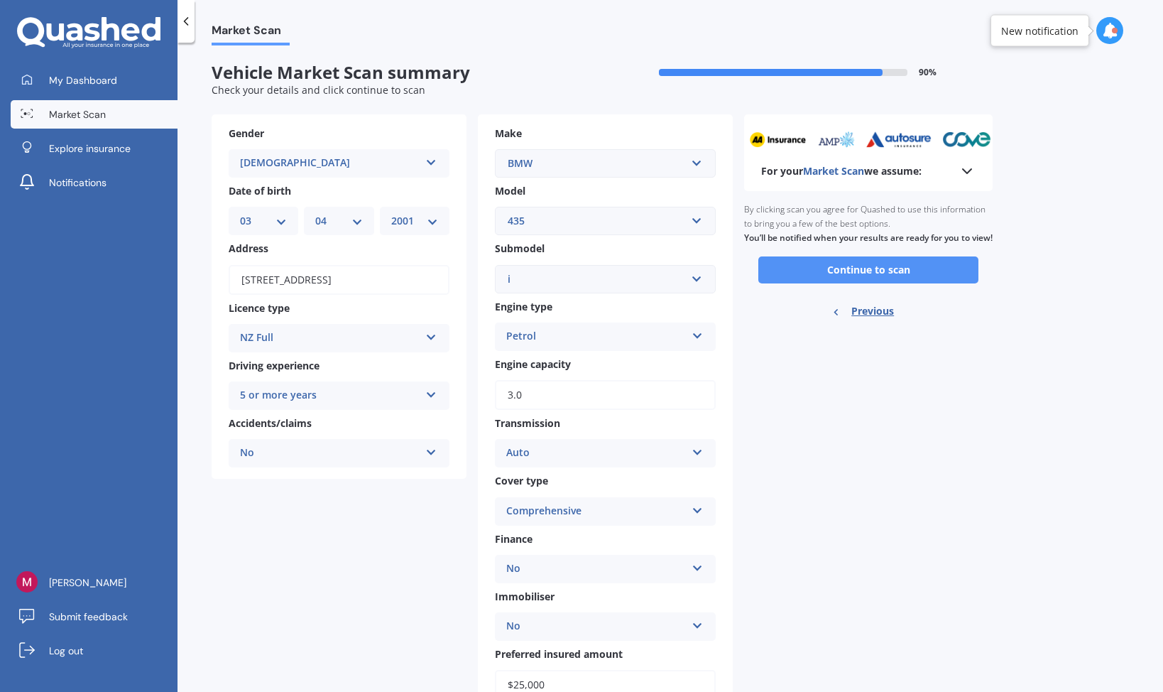
click at [835, 283] on button "Continue to scan" at bounding box center [869, 269] width 220 height 27
